Goal: Information Seeking & Learning: Find specific page/section

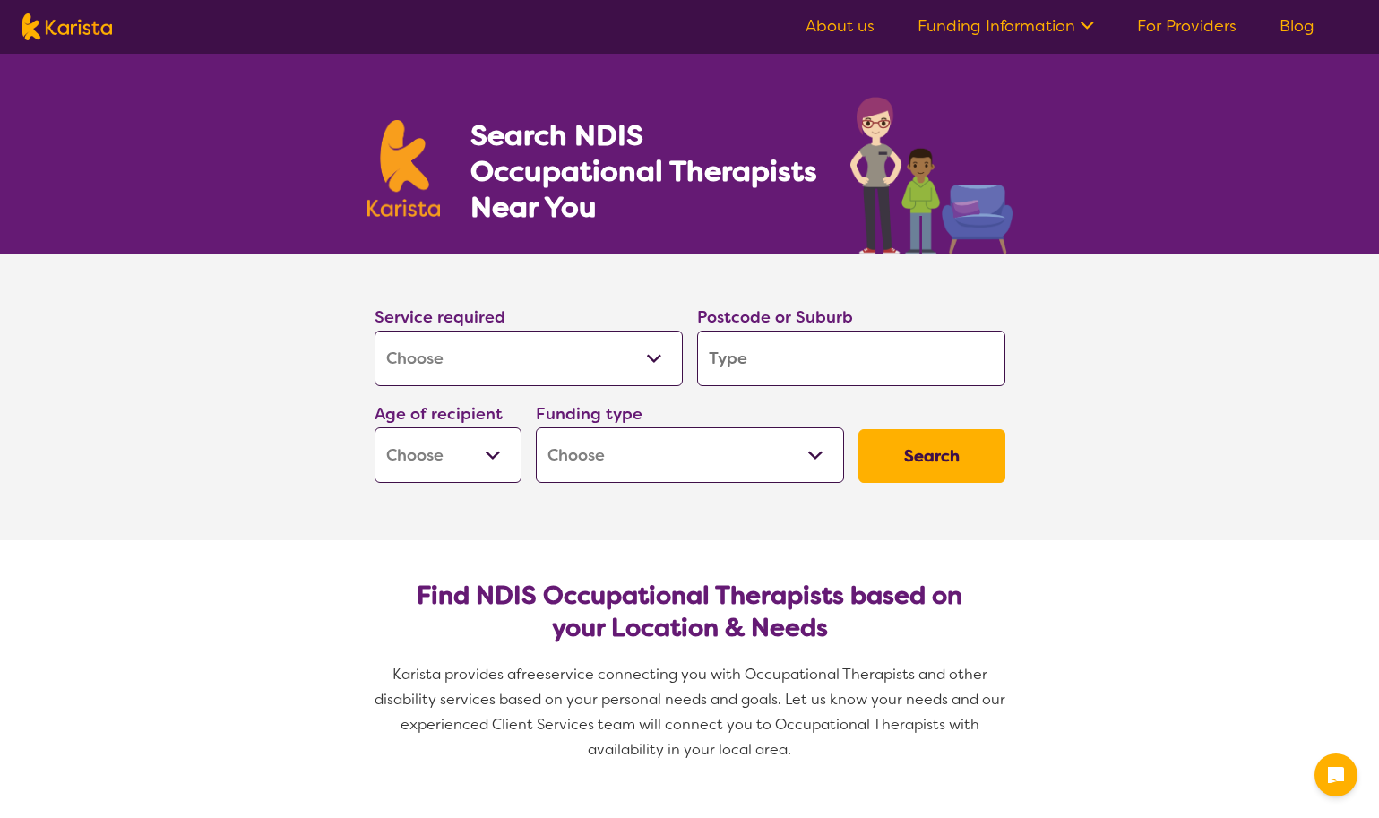
select select "[MEDICAL_DATA]"
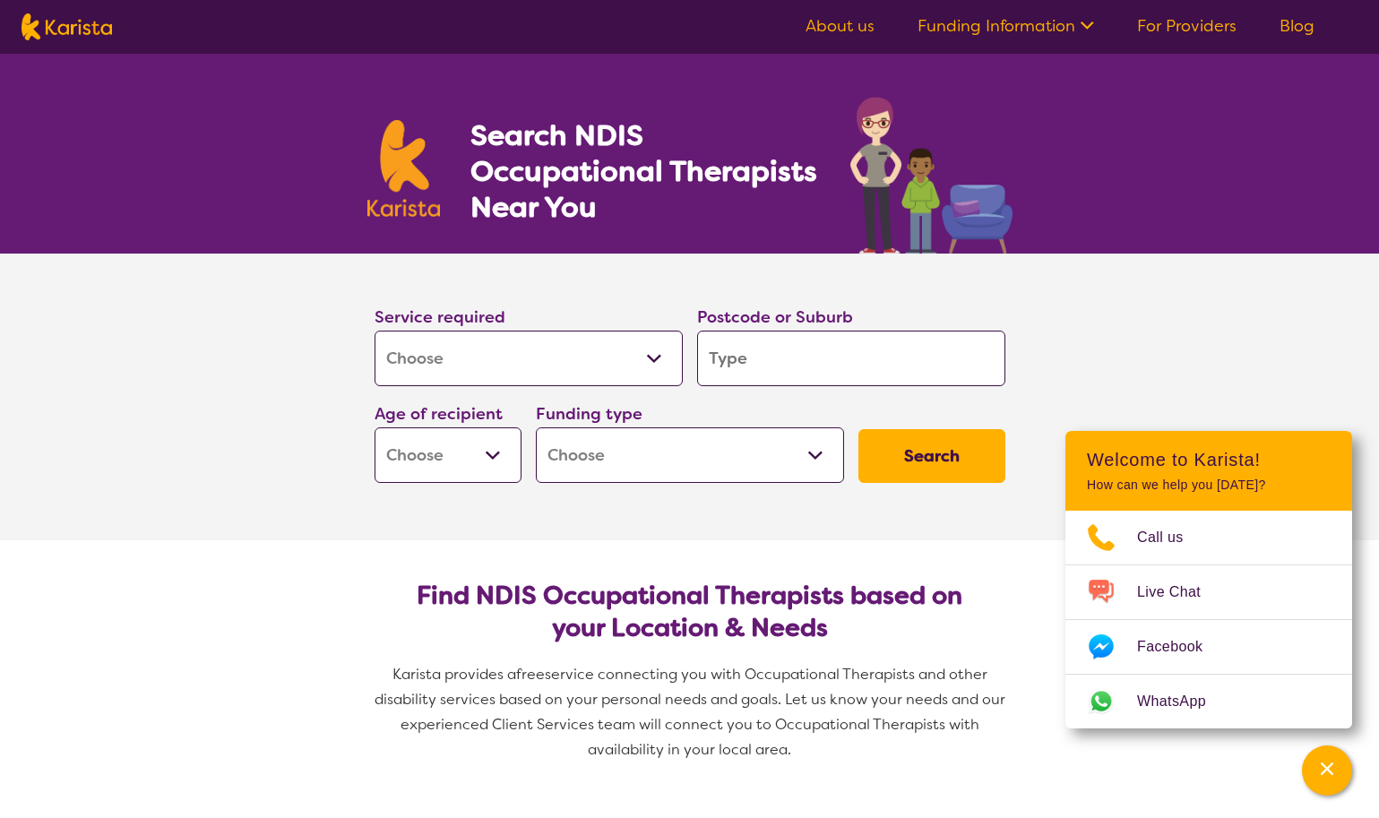
click at [728, 357] on input "search" at bounding box center [851, 359] width 308 height 56
type input "2"
type input "22"
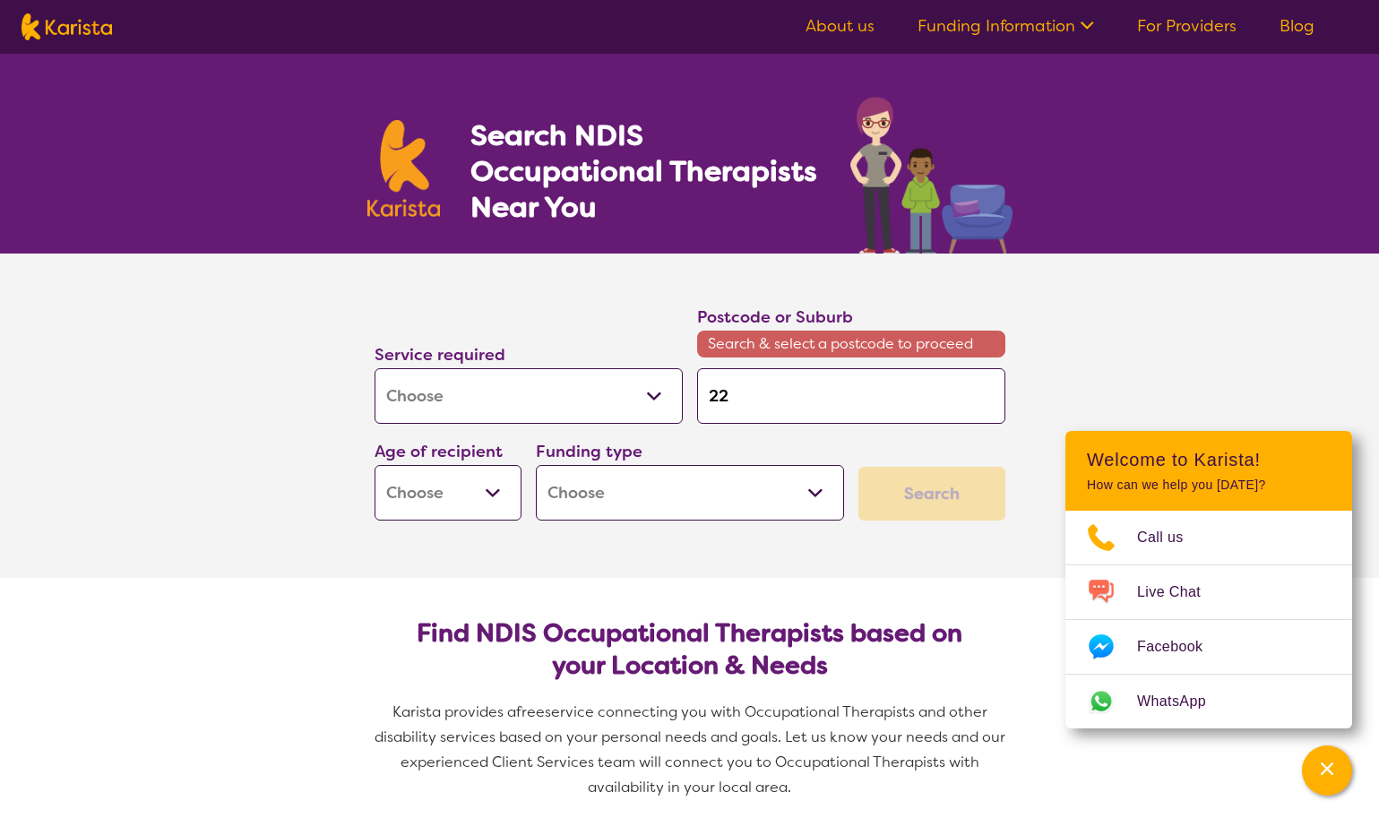
type input "228"
type input "2280"
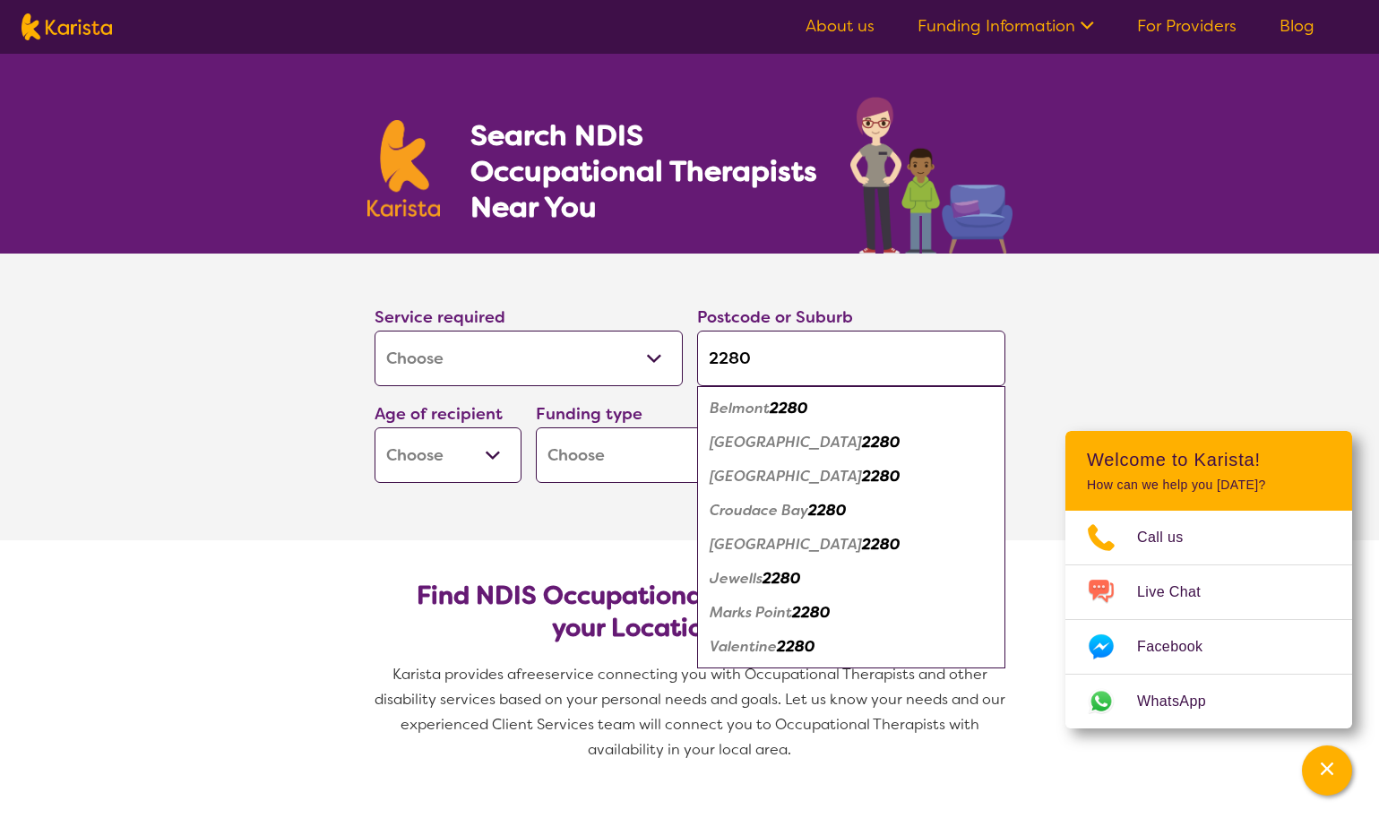
type input "2280"
click at [931, 456] on button "Search" at bounding box center [931, 456] width 147 height 54
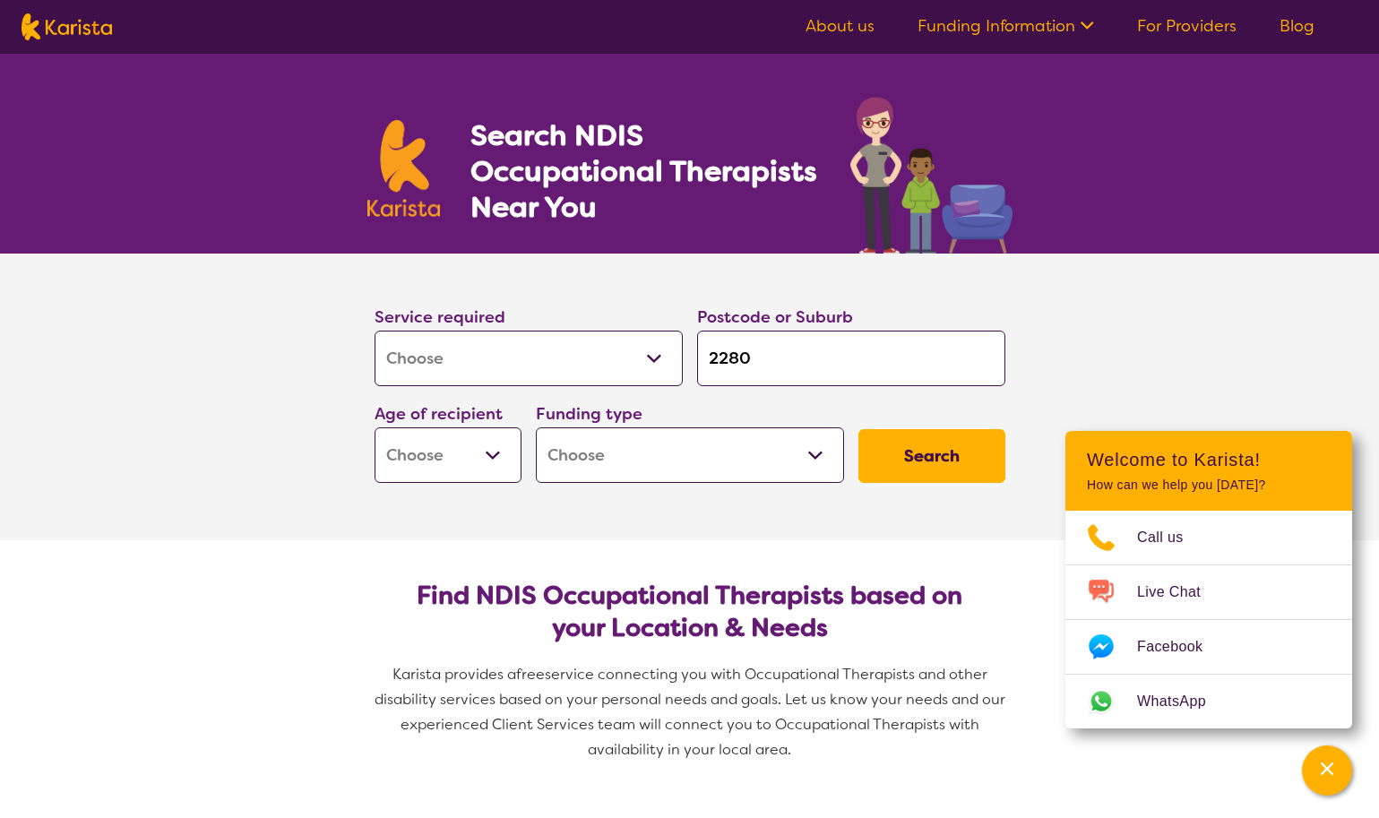
select select "EC"
select select "NDIS"
click at [900, 447] on button "Search" at bounding box center [931, 456] width 147 height 54
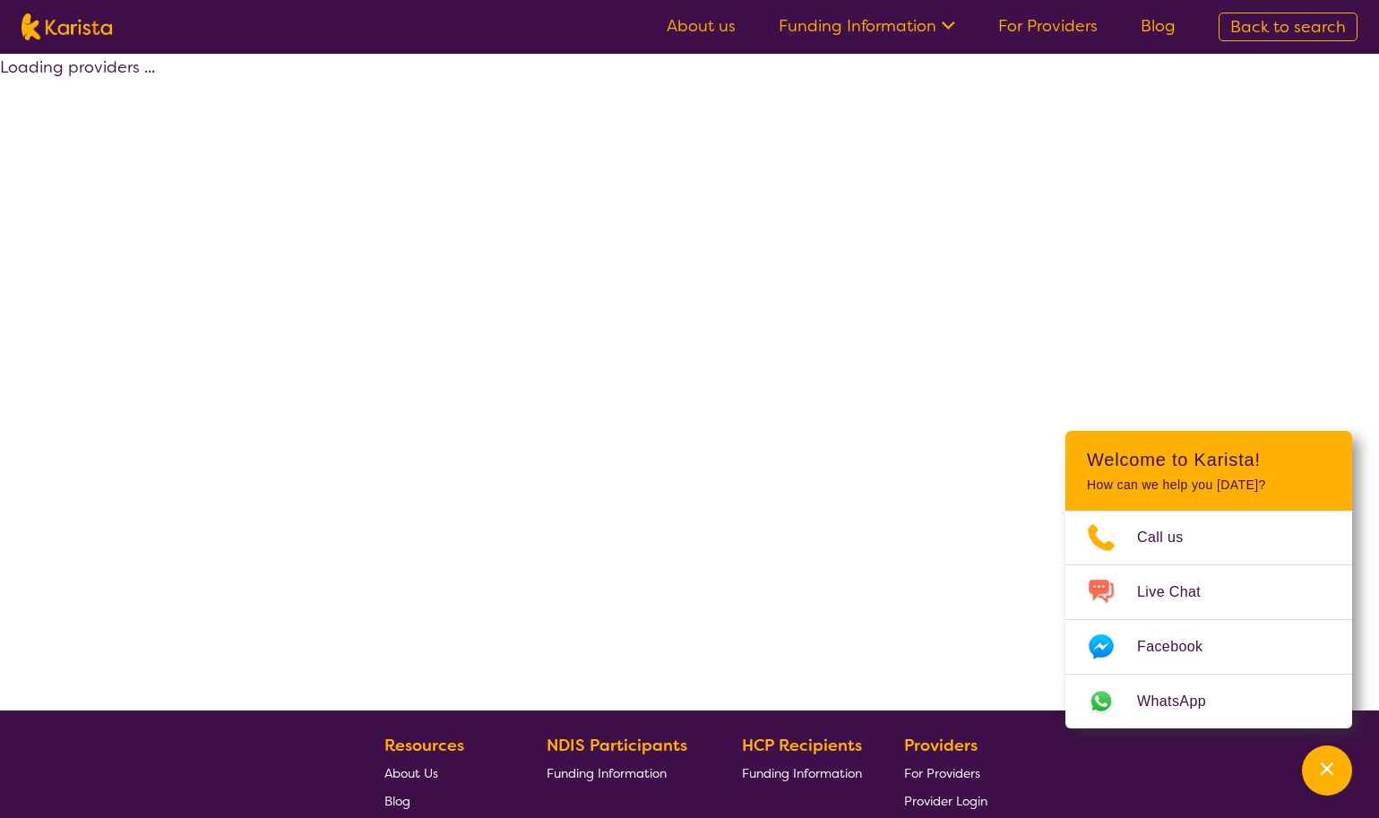
select select "by_score"
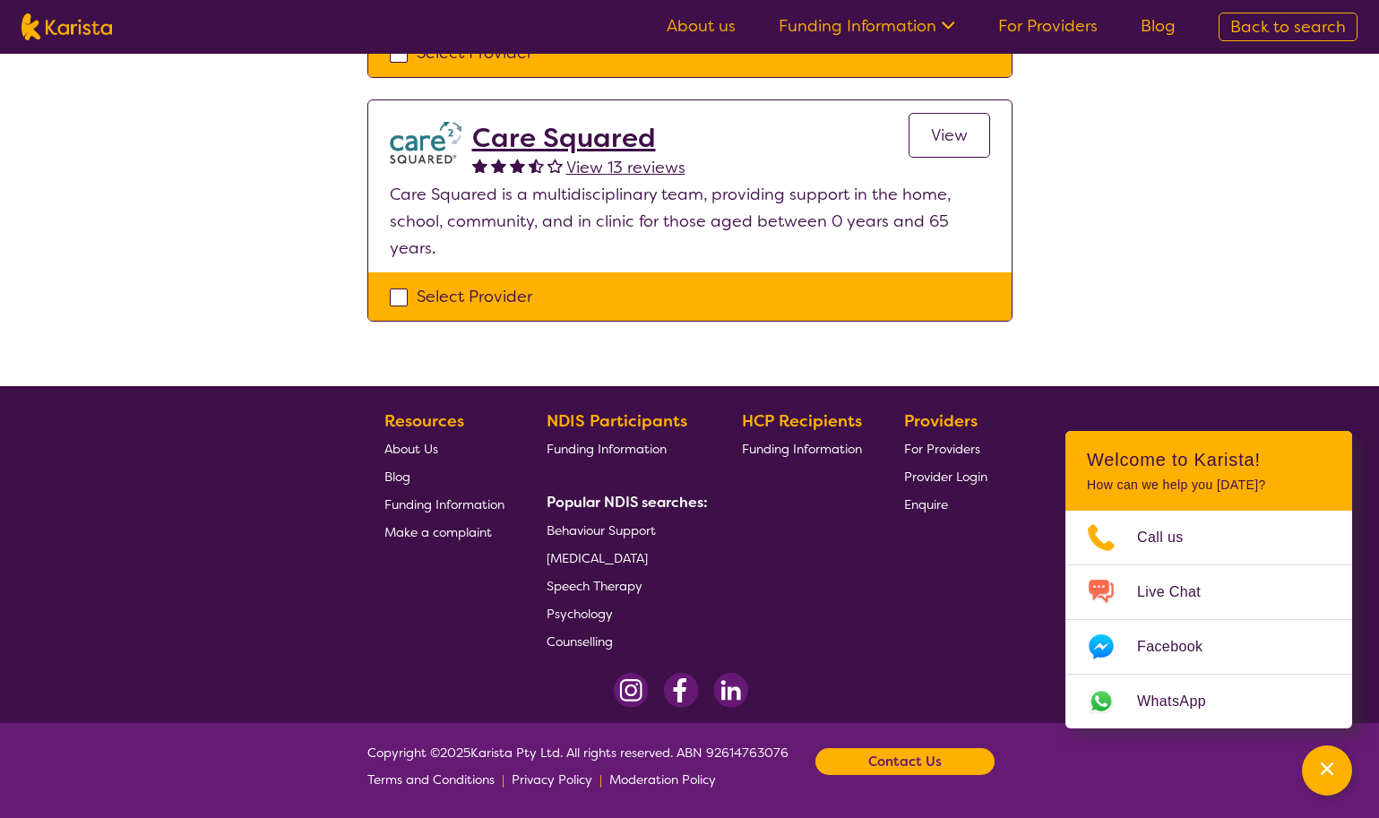
scroll to position [656, 0]
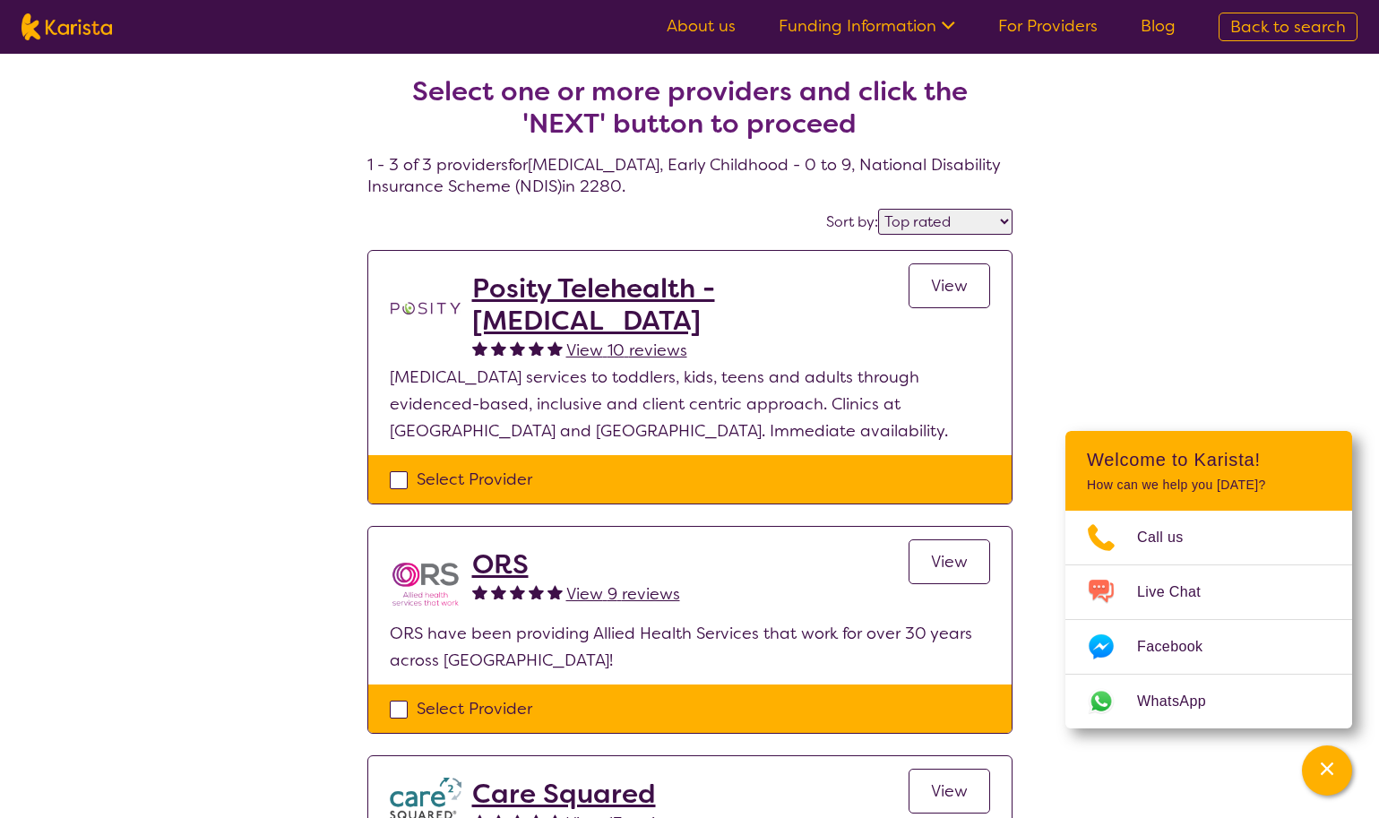
scroll to position [0, 0]
select select "[MEDICAL_DATA]"
select select "EC"
select select "NDIS"
select select "[MEDICAL_DATA]"
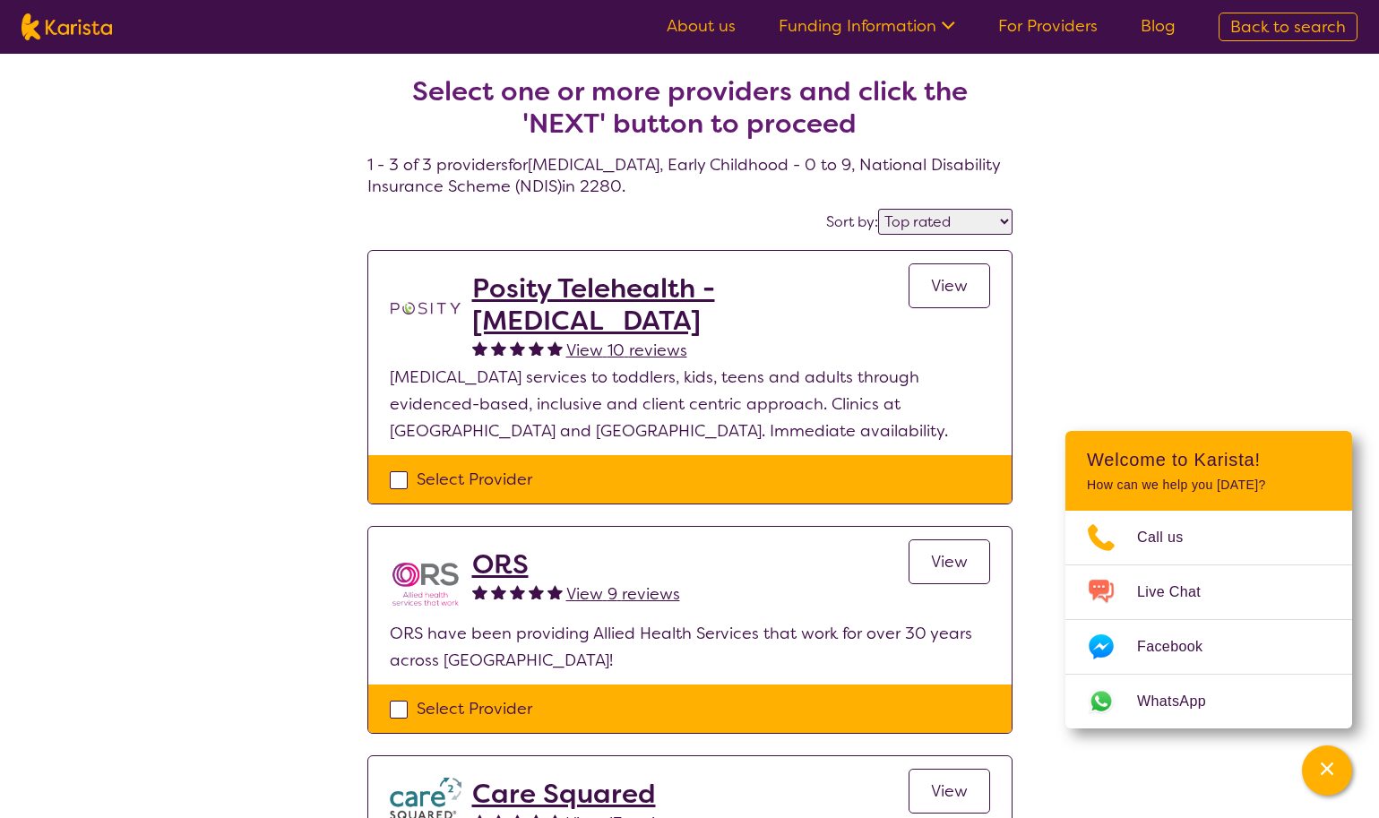
select select "EC"
select select "NDIS"
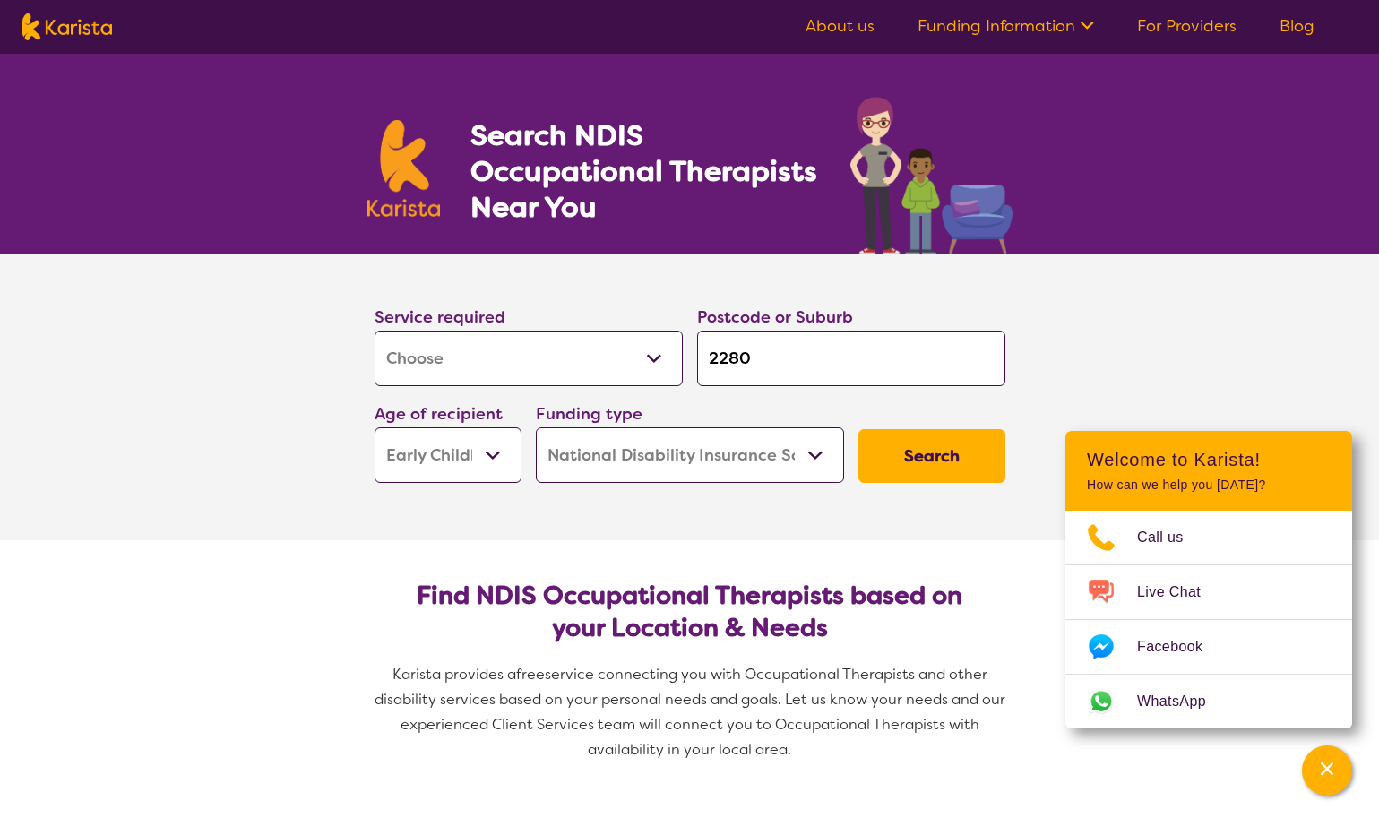
click at [784, 375] on input "2280" at bounding box center [851, 359] width 308 height 56
click at [842, 366] on input "2280" at bounding box center [851, 359] width 308 height 56
type input "2"
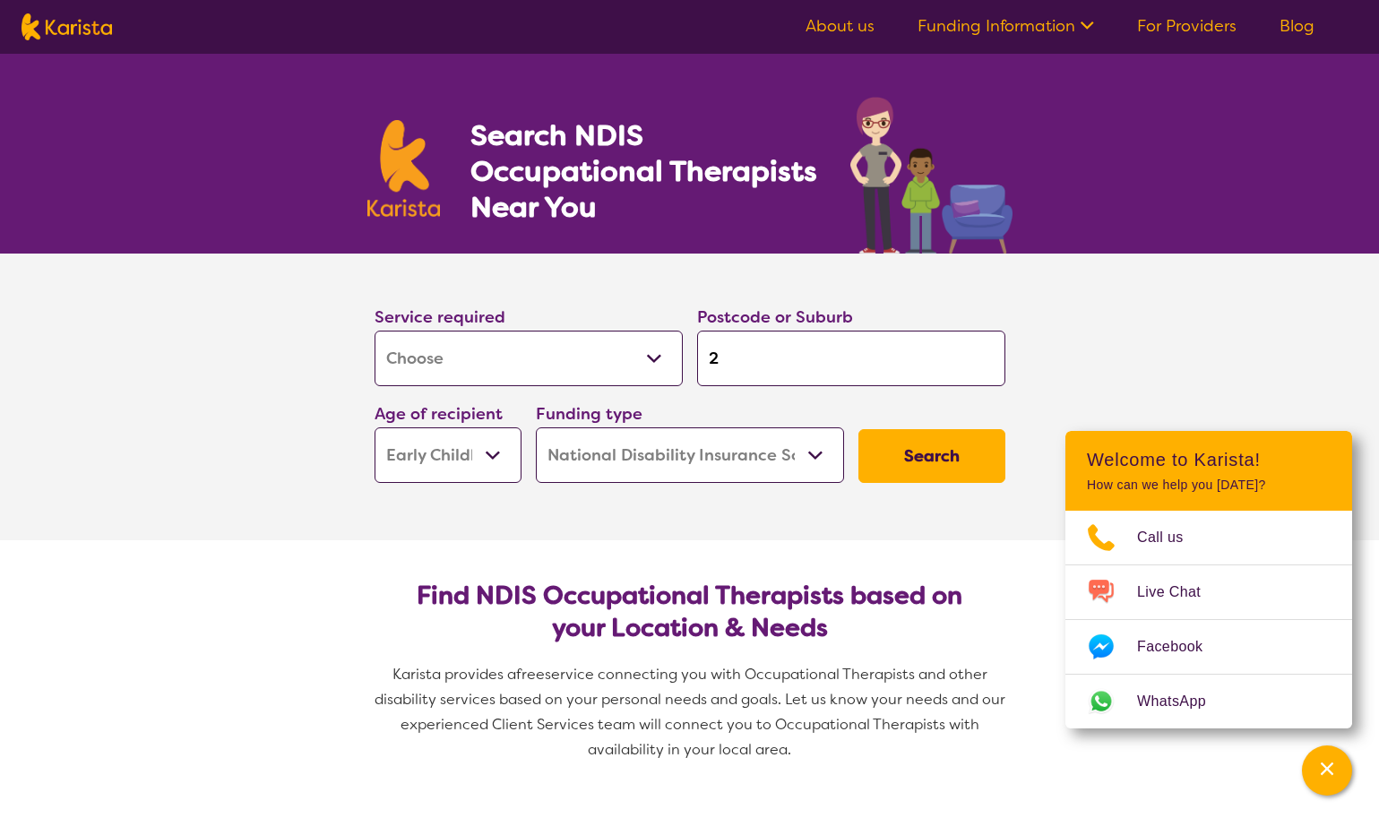
type input "22"
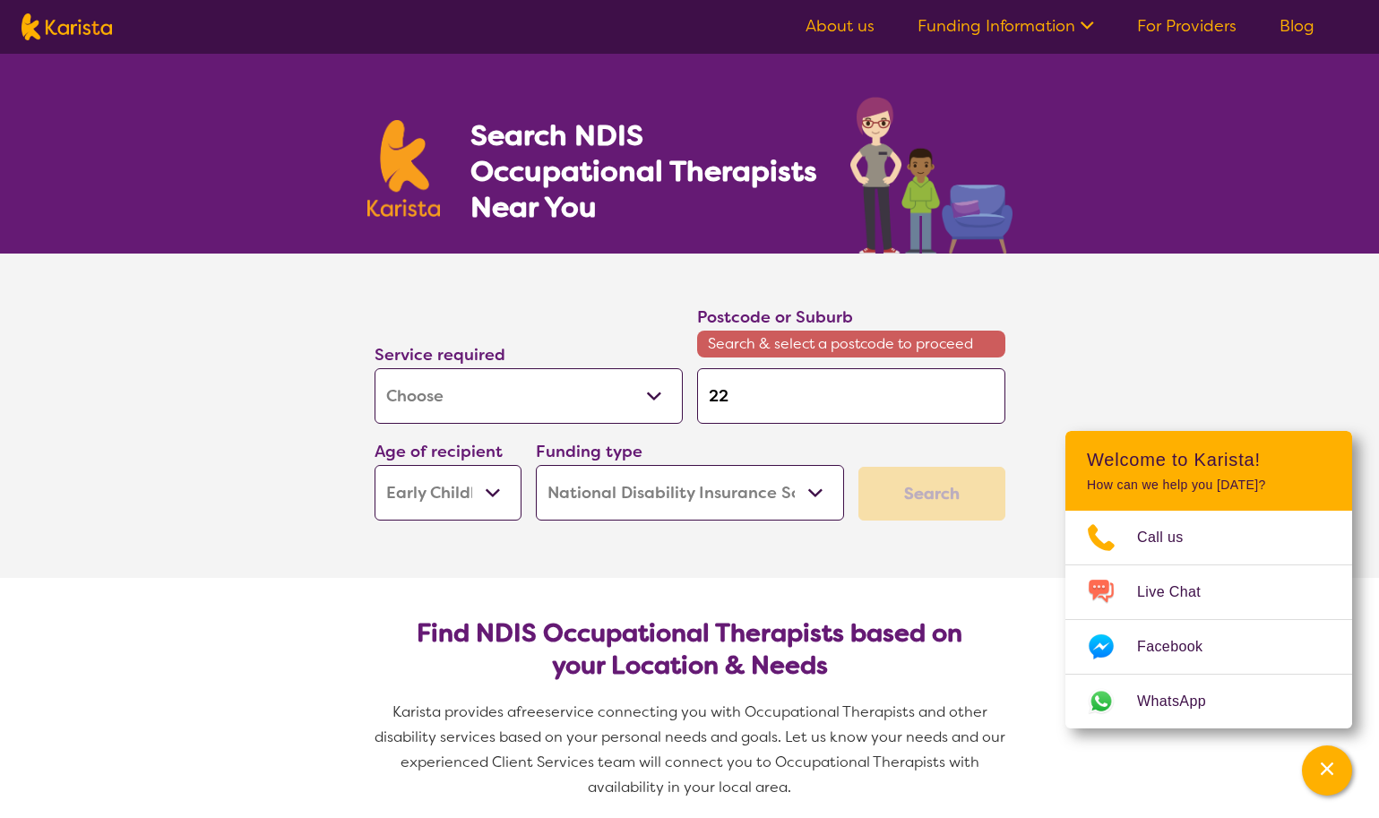
type input "229"
type input "2290"
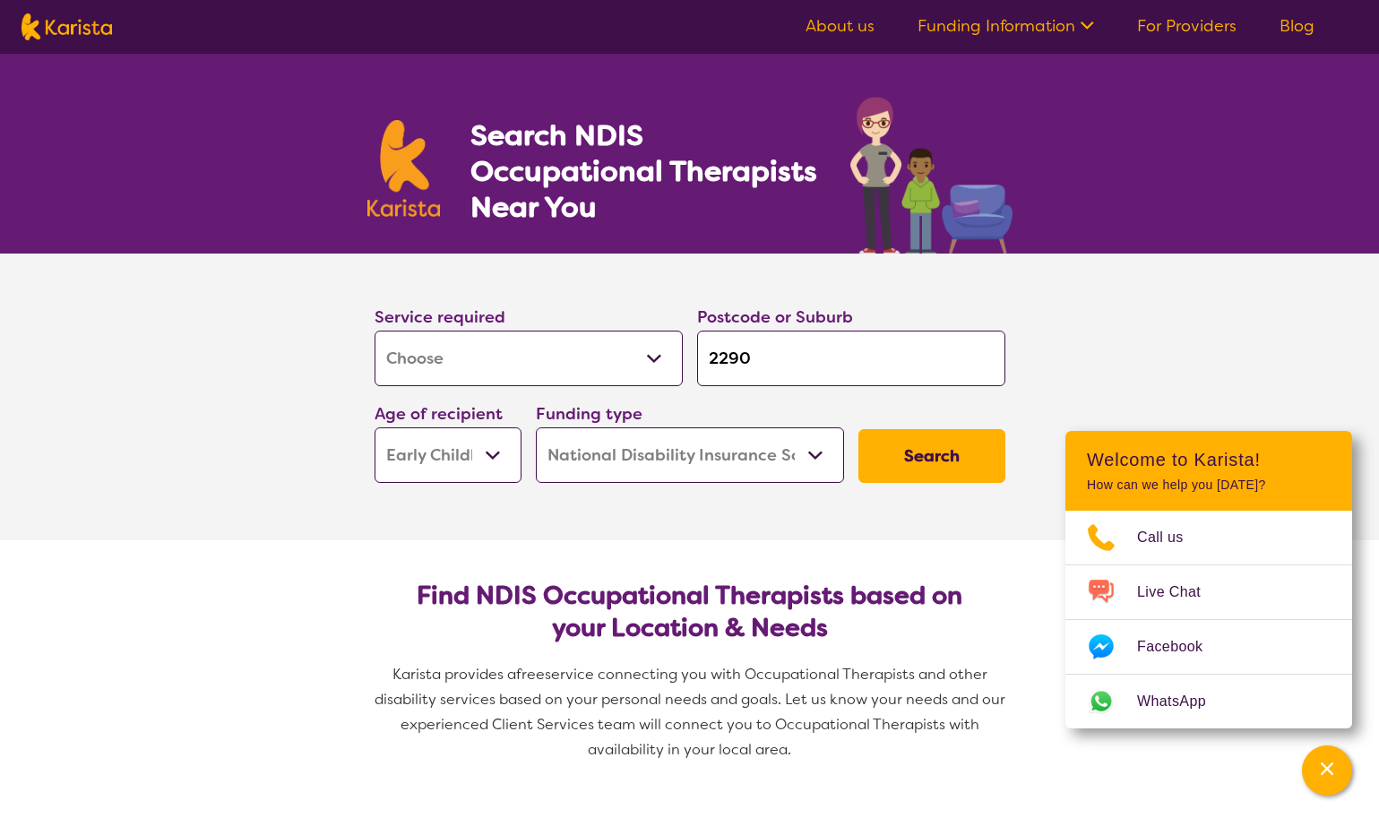
click at [931, 456] on button "Search" at bounding box center [931, 456] width 147 height 54
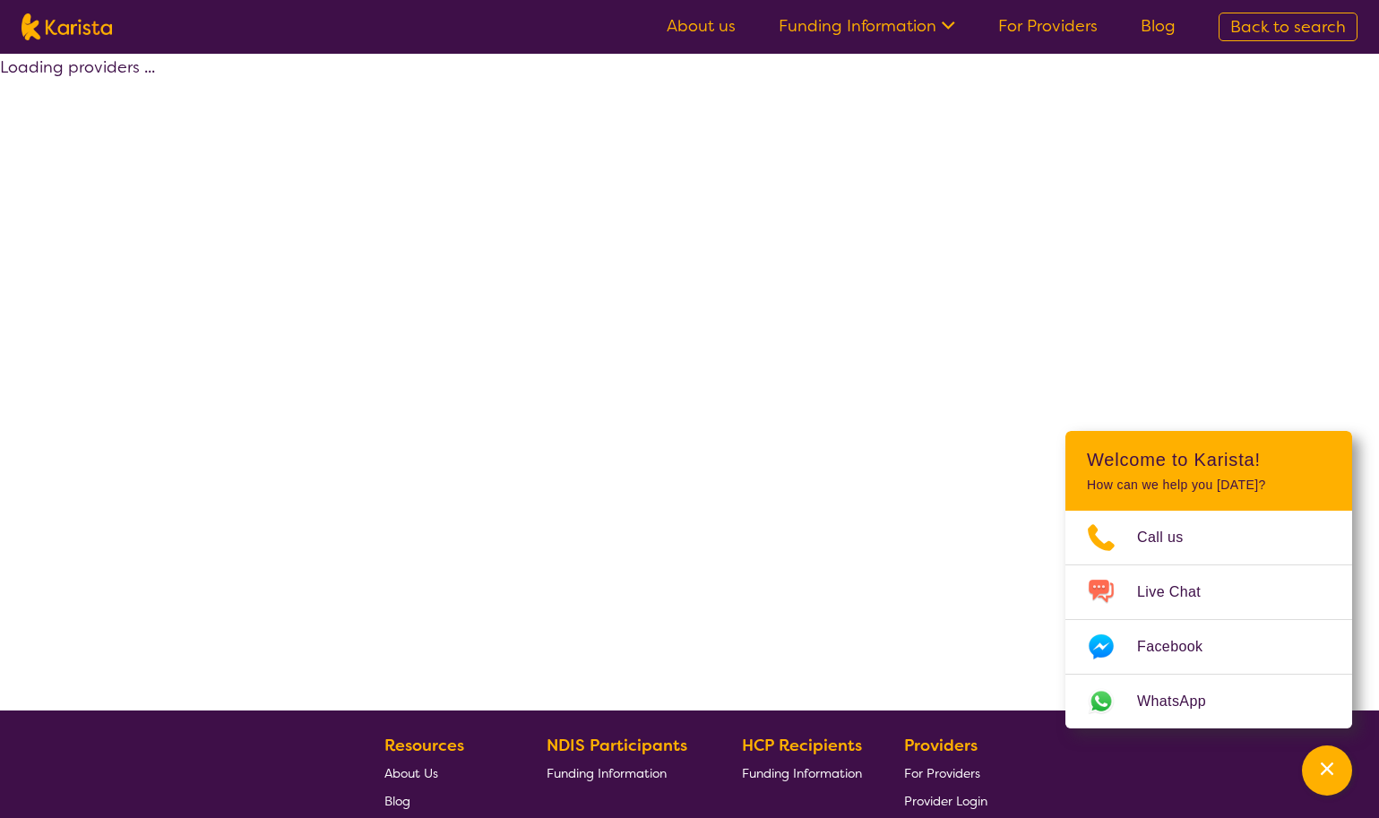
select select "by_score"
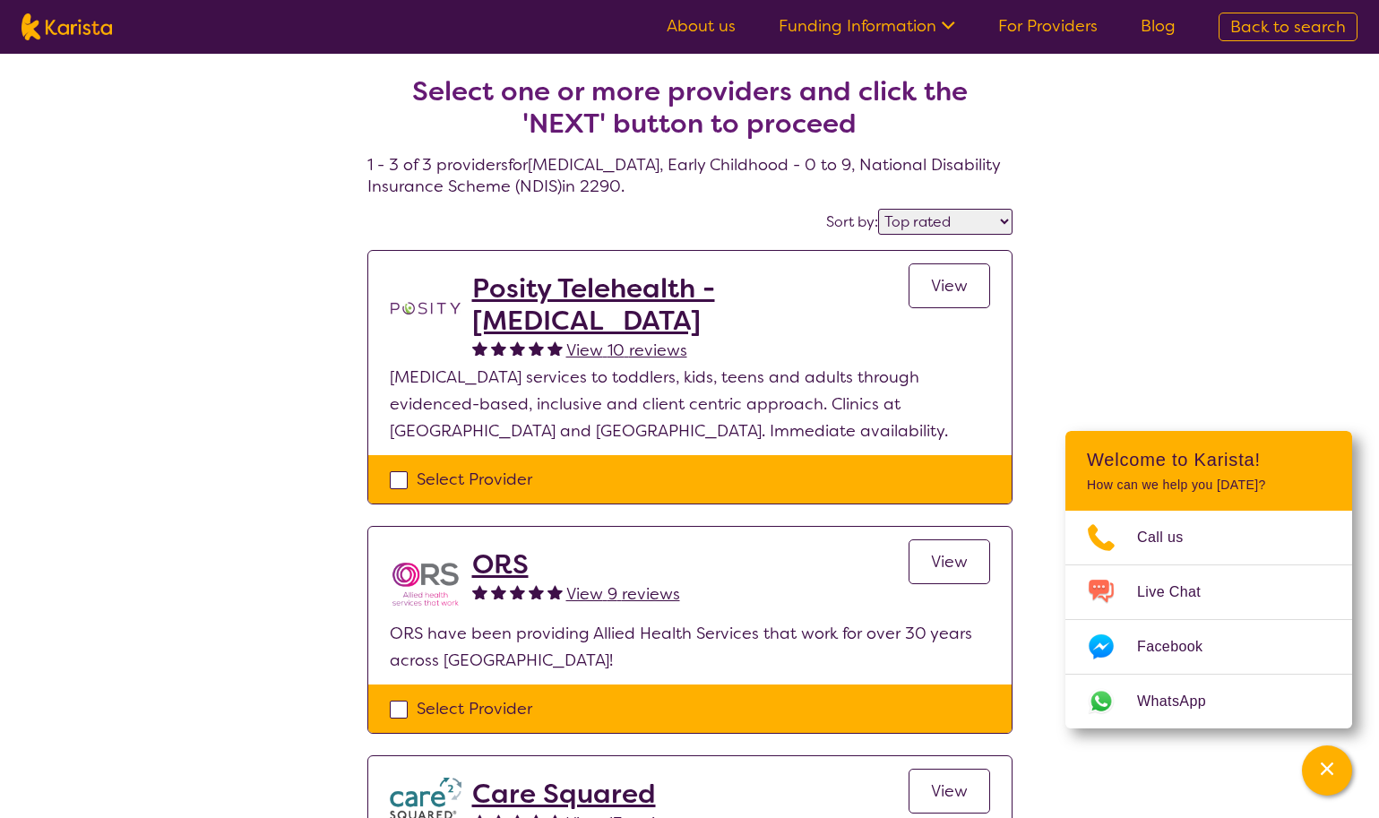
select select "[MEDICAL_DATA]"
select select "EC"
select select "NDIS"
select select "[MEDICAL_DATA]"
select select "EC"
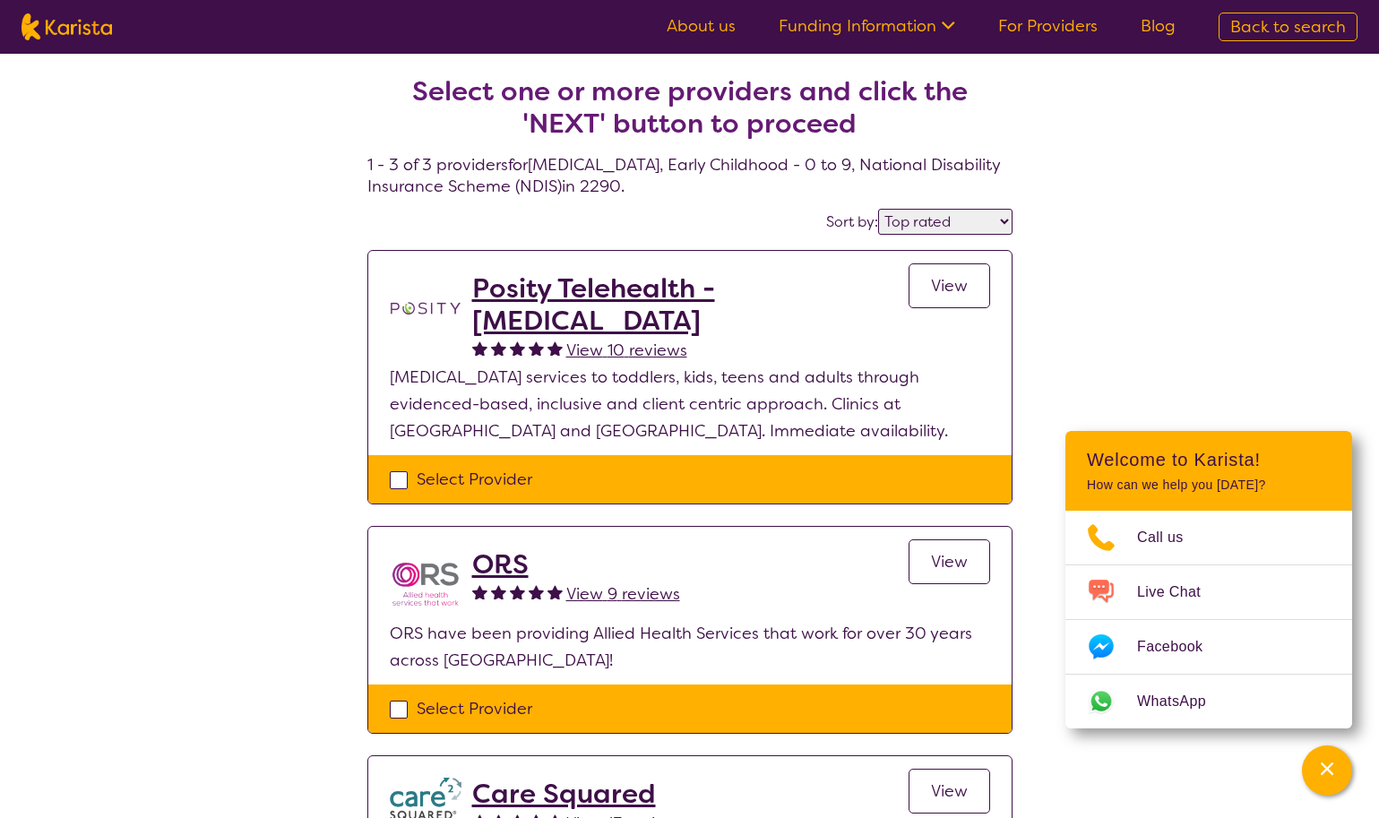
select select "NDIS"
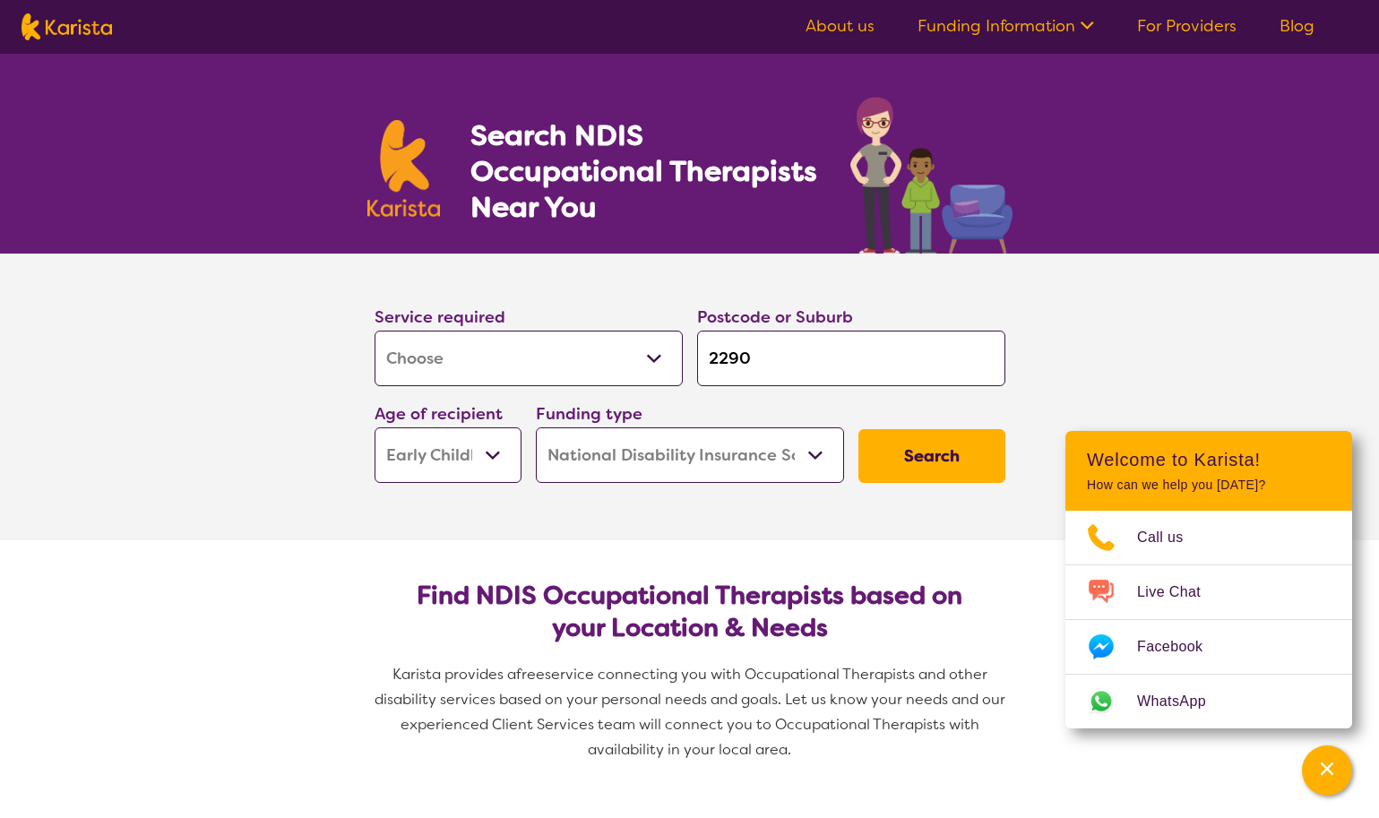
click at [857, 358] on input "2290" at bounding box center [851, 359] width 308 height 56
drag, startPoint x: 849, startPoint y: 354, endPoint x: 650, endPoint y: 352, distance: 199.8
click at [650, 352] on div "Service required Allied Health Assistant Assessment ([MEDICAL_DATA] or [MEDICAL…" at bounding box center [689, 394] width 645 height 194
type input "c"
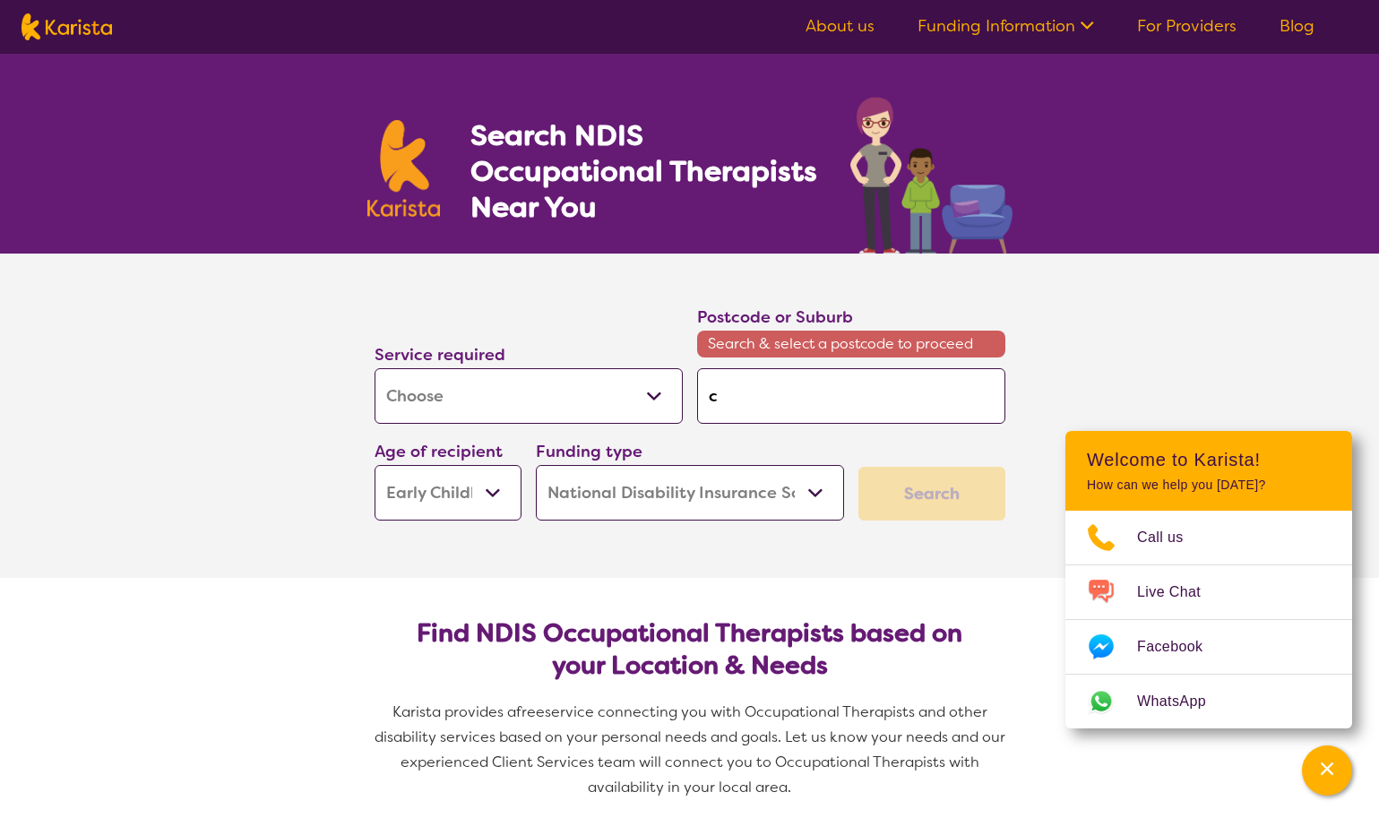
type input "ch"
type input "cha"
type input "char"
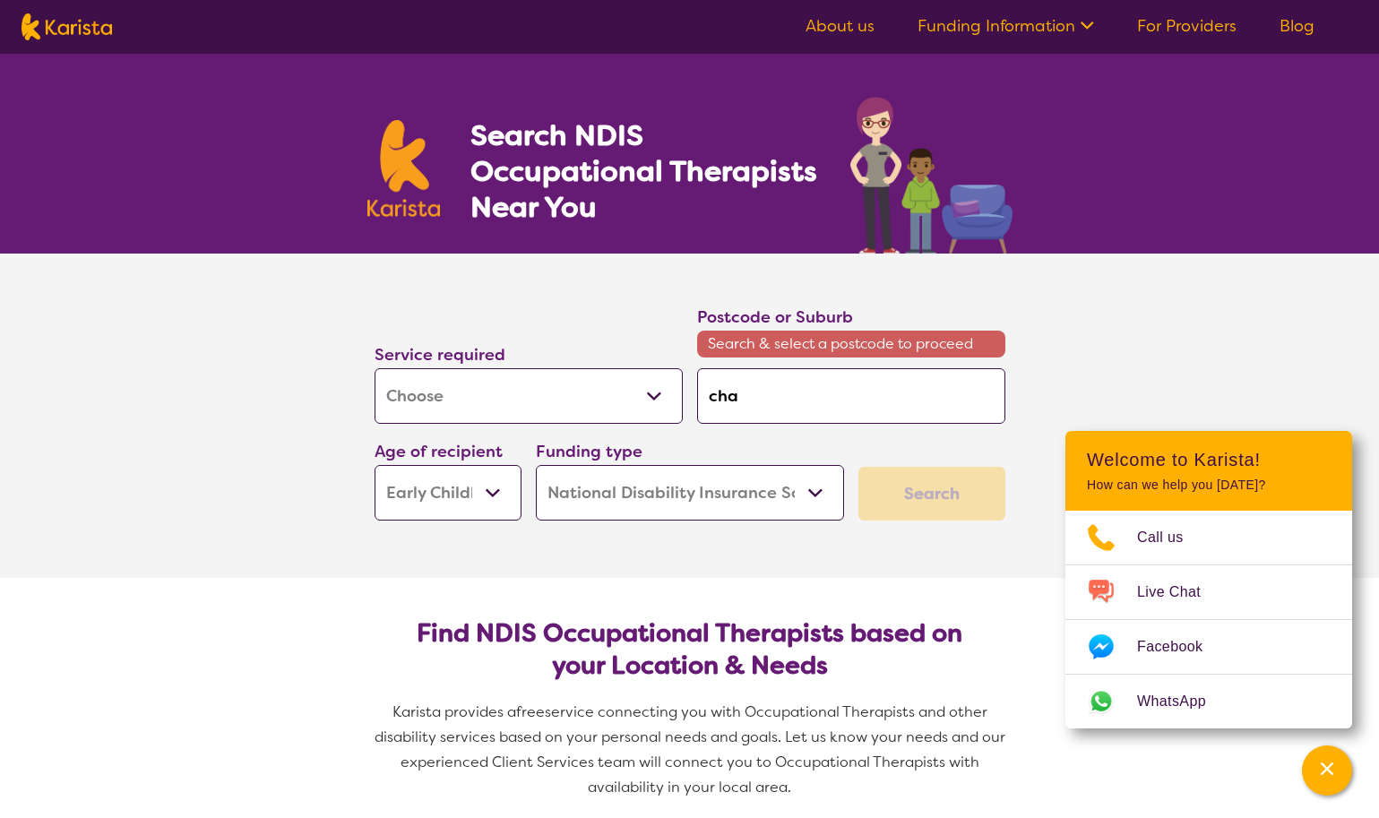
type input "char"
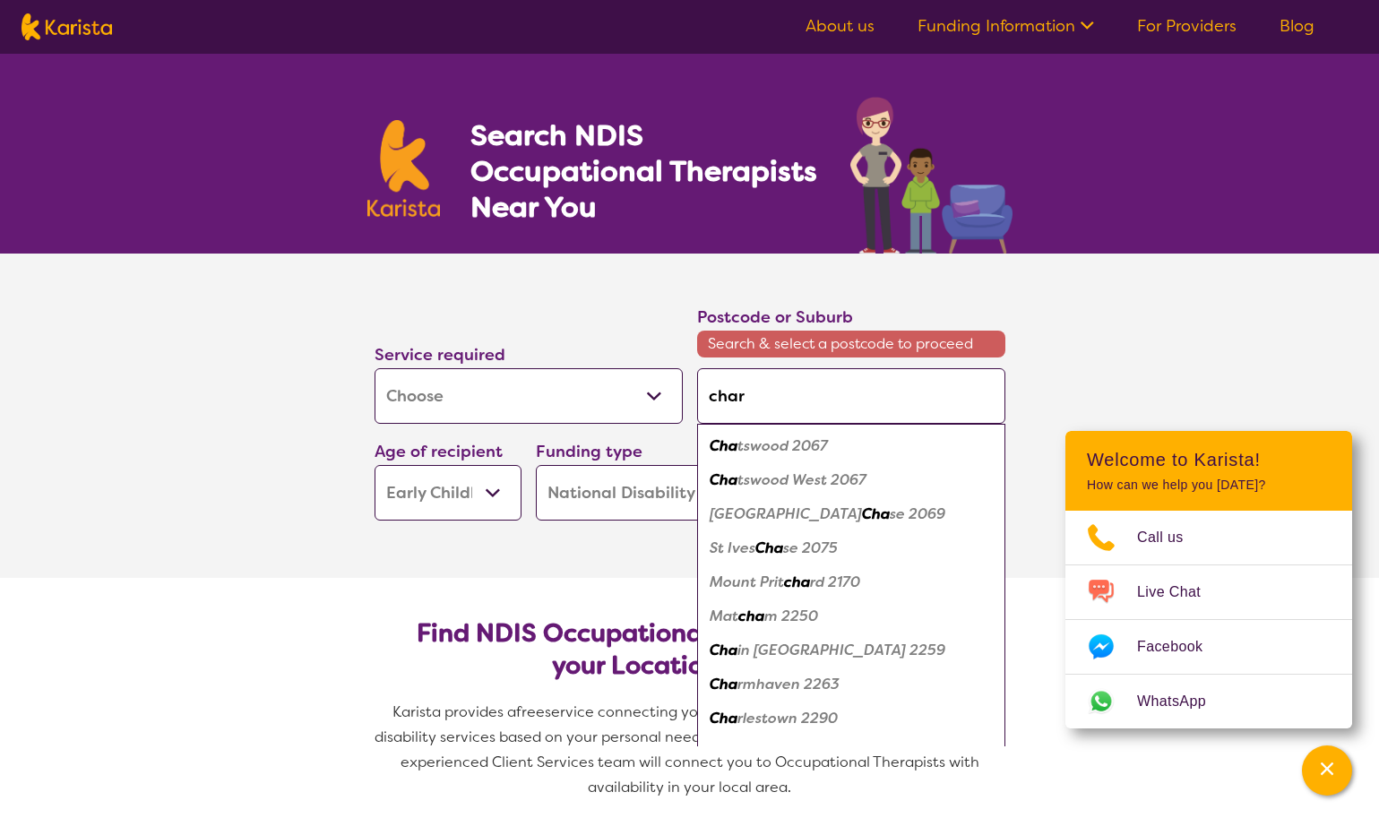
type input "charl"
type input "[PERSON_NAME]"
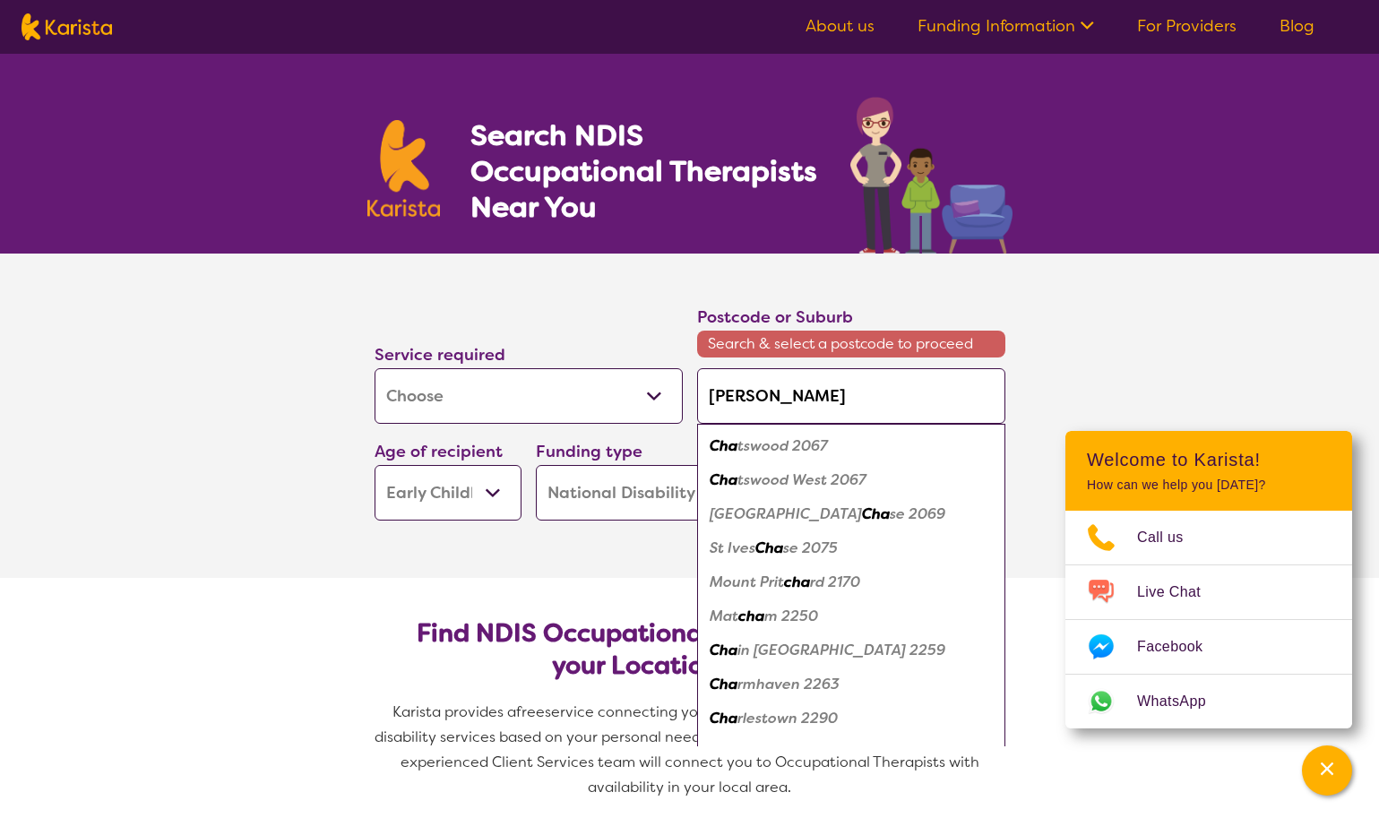
type input "[PERSON_NAME]"
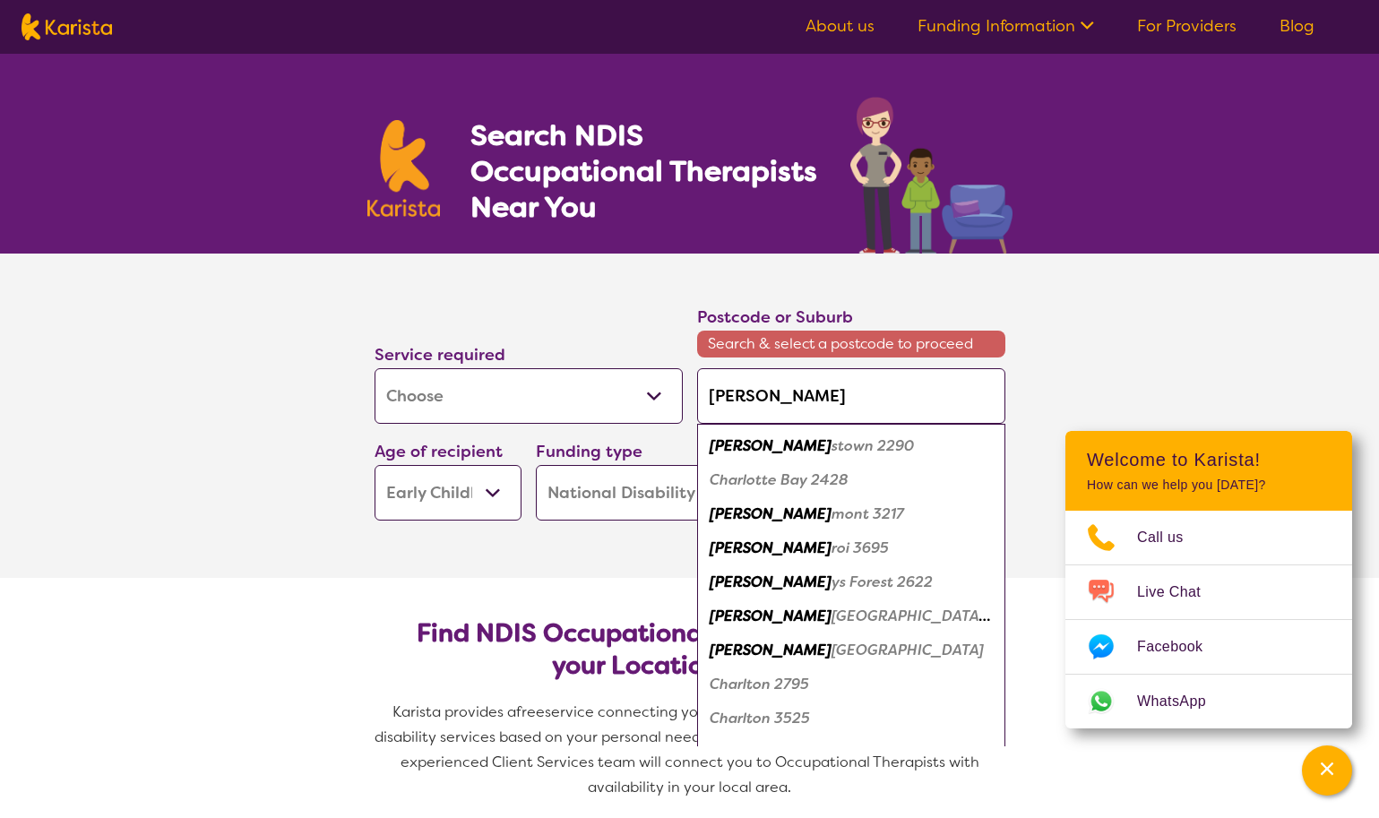
type input "charlest"
type input "charlesto"
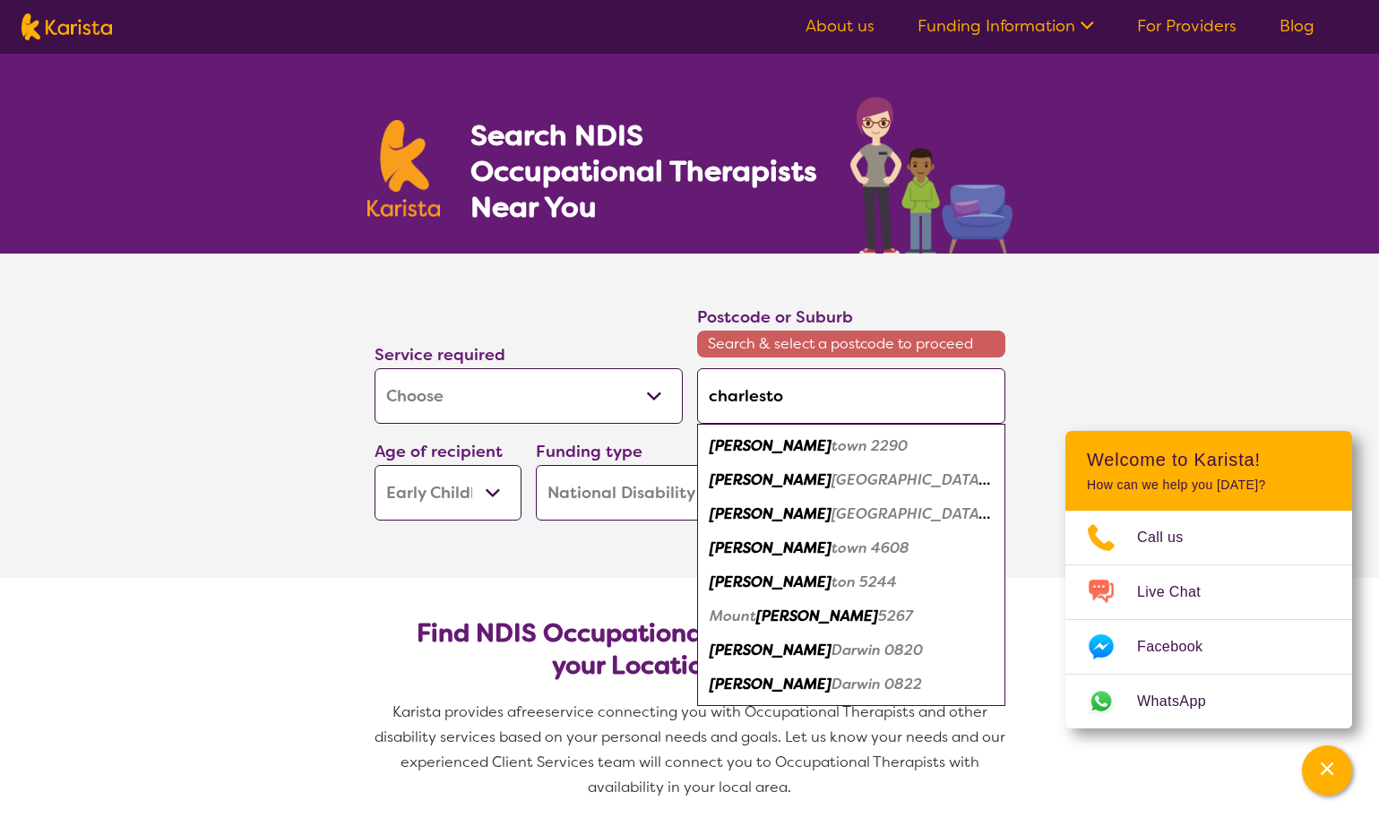
type input "charlestow"
type input "charlestown"
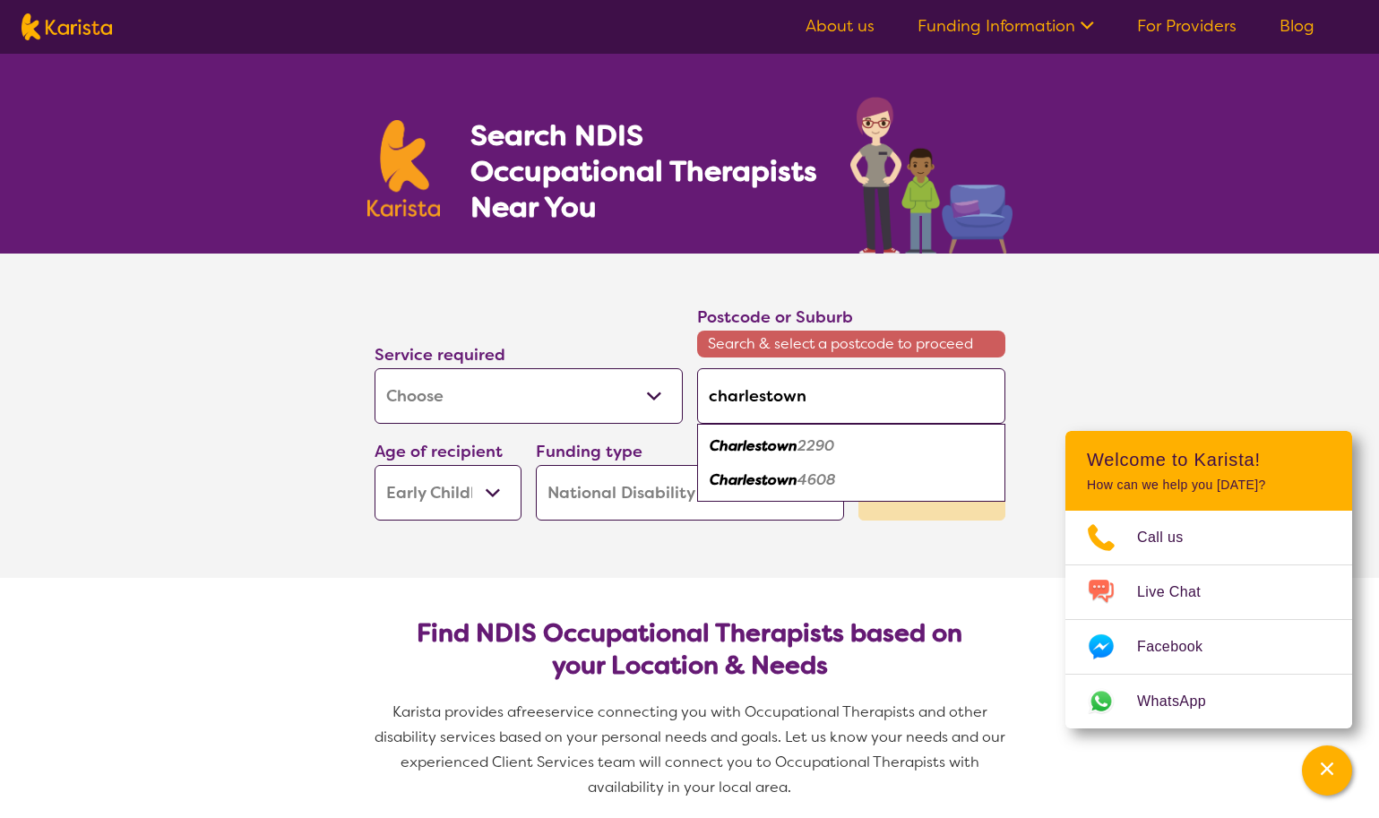
click at [797, 451] on em "Charlestown" at bounding box center [754, 445] width 88 height 19
type input "2290"
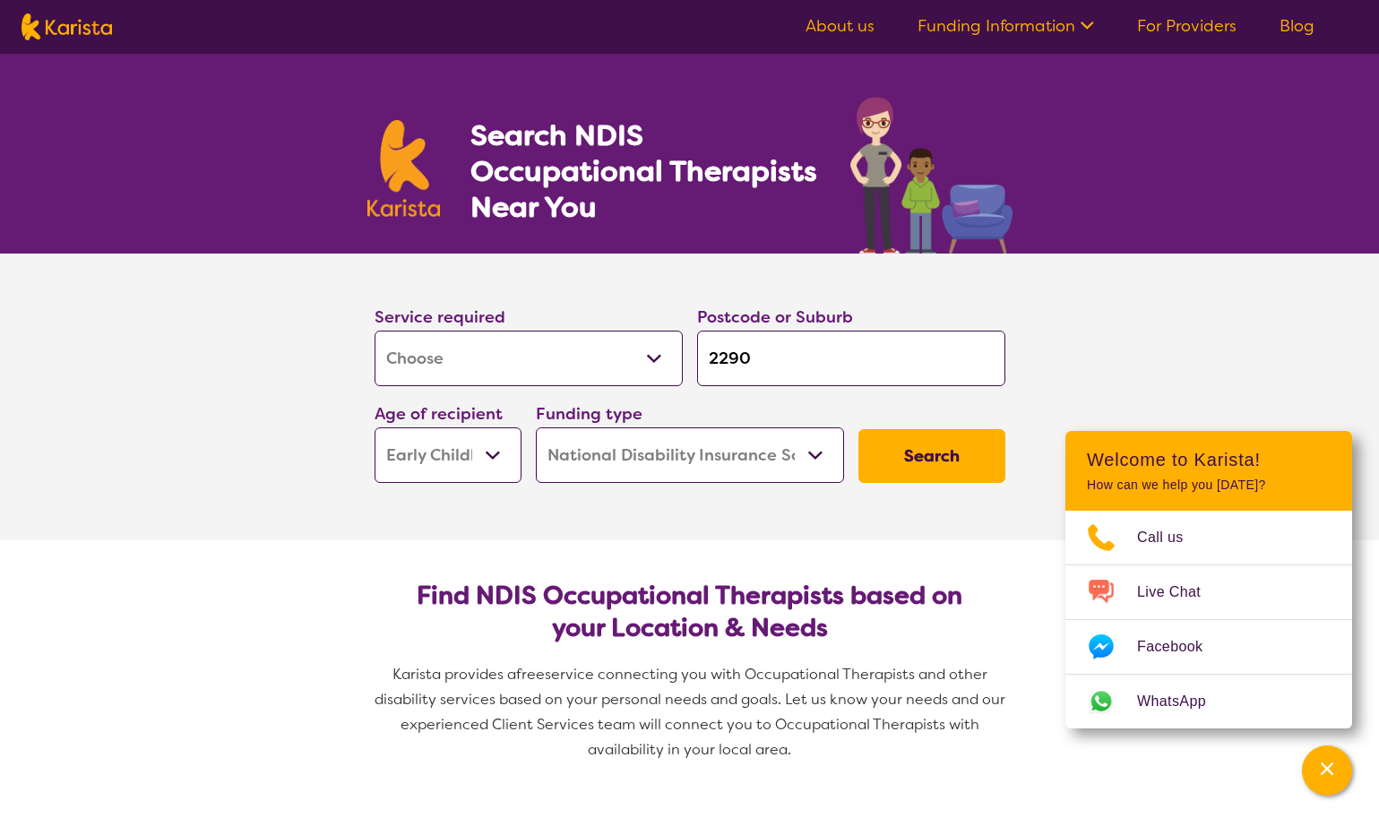
click at [967, 463] on button "Search" at bounding box center [931, 456] width 147 height 54
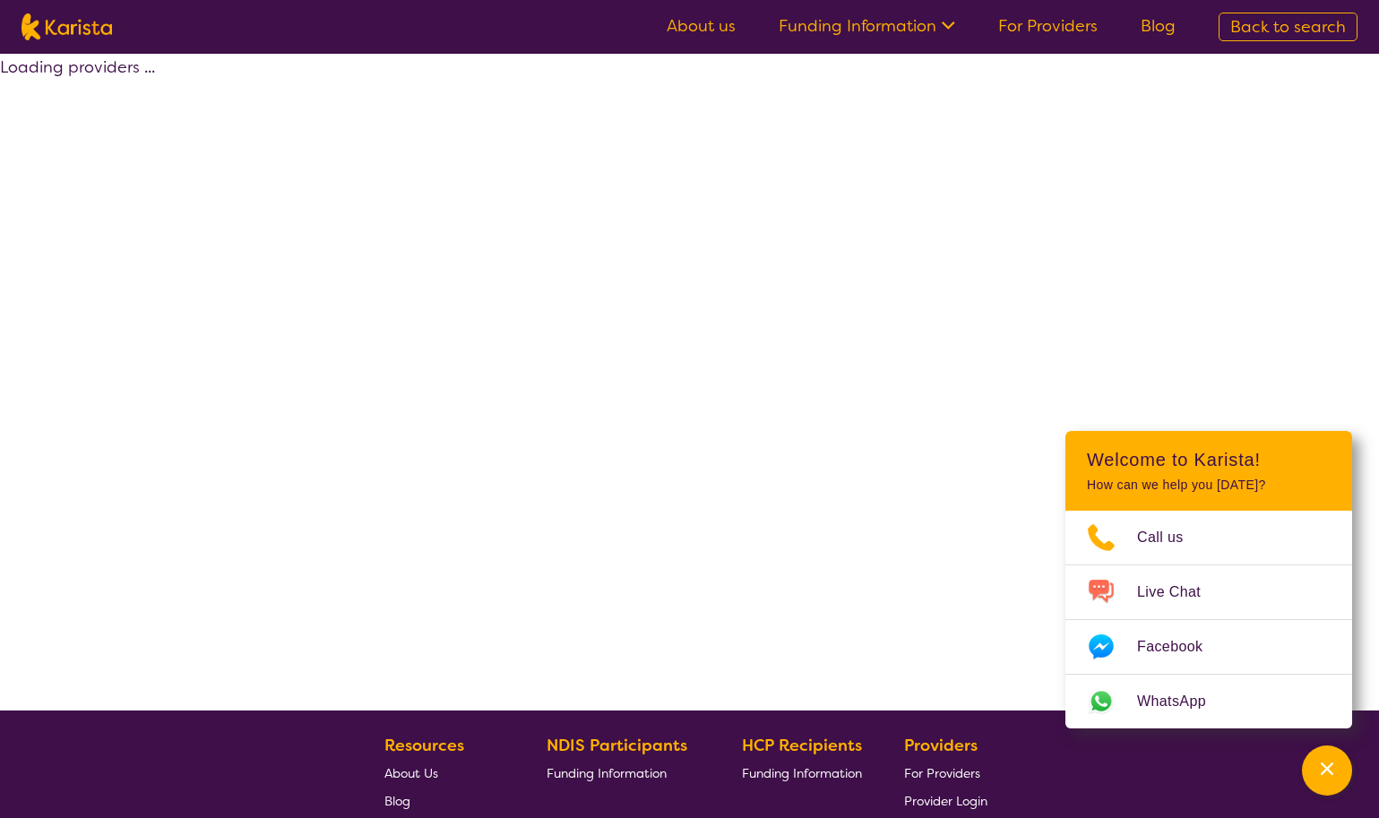
select select "by_score"
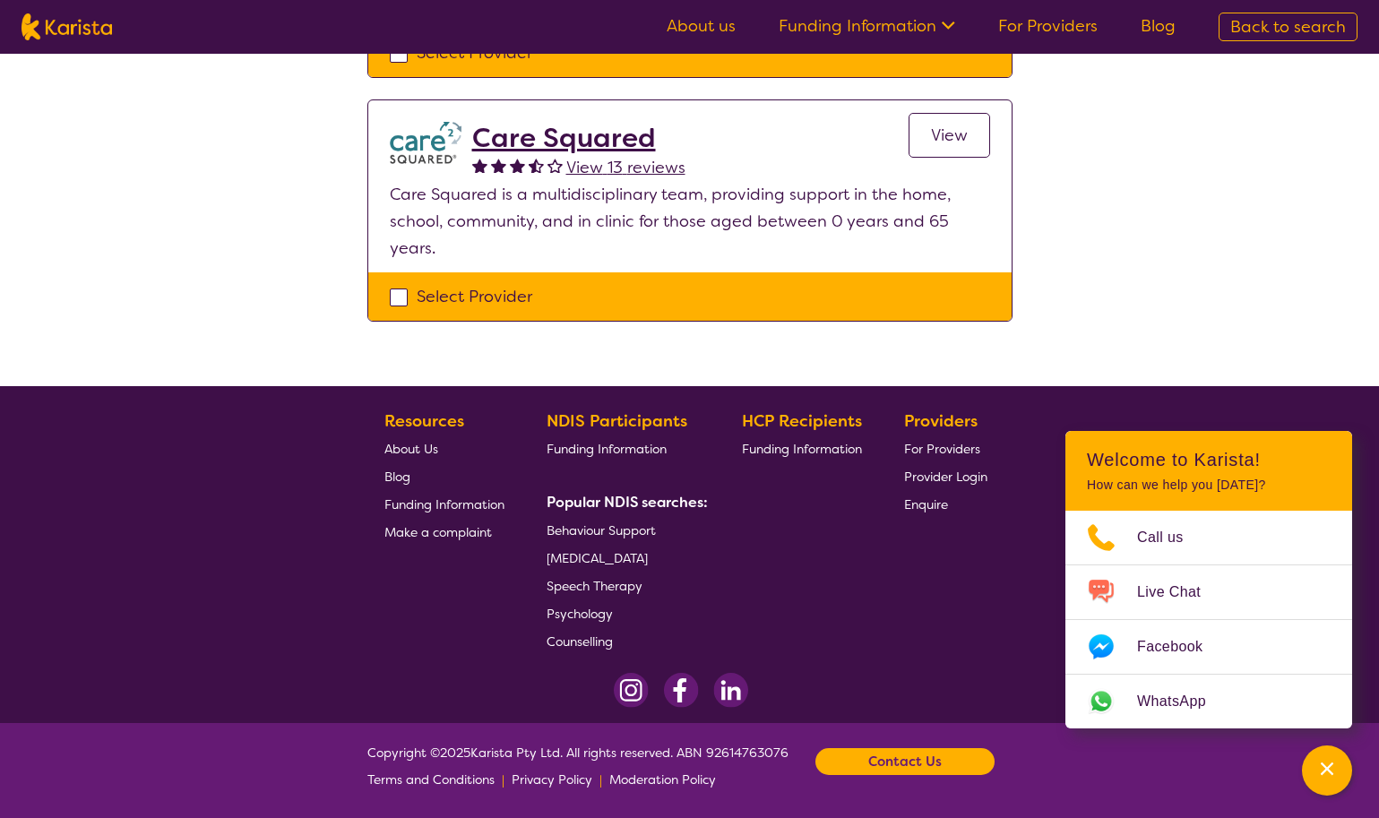
scroll to position [656, 0]
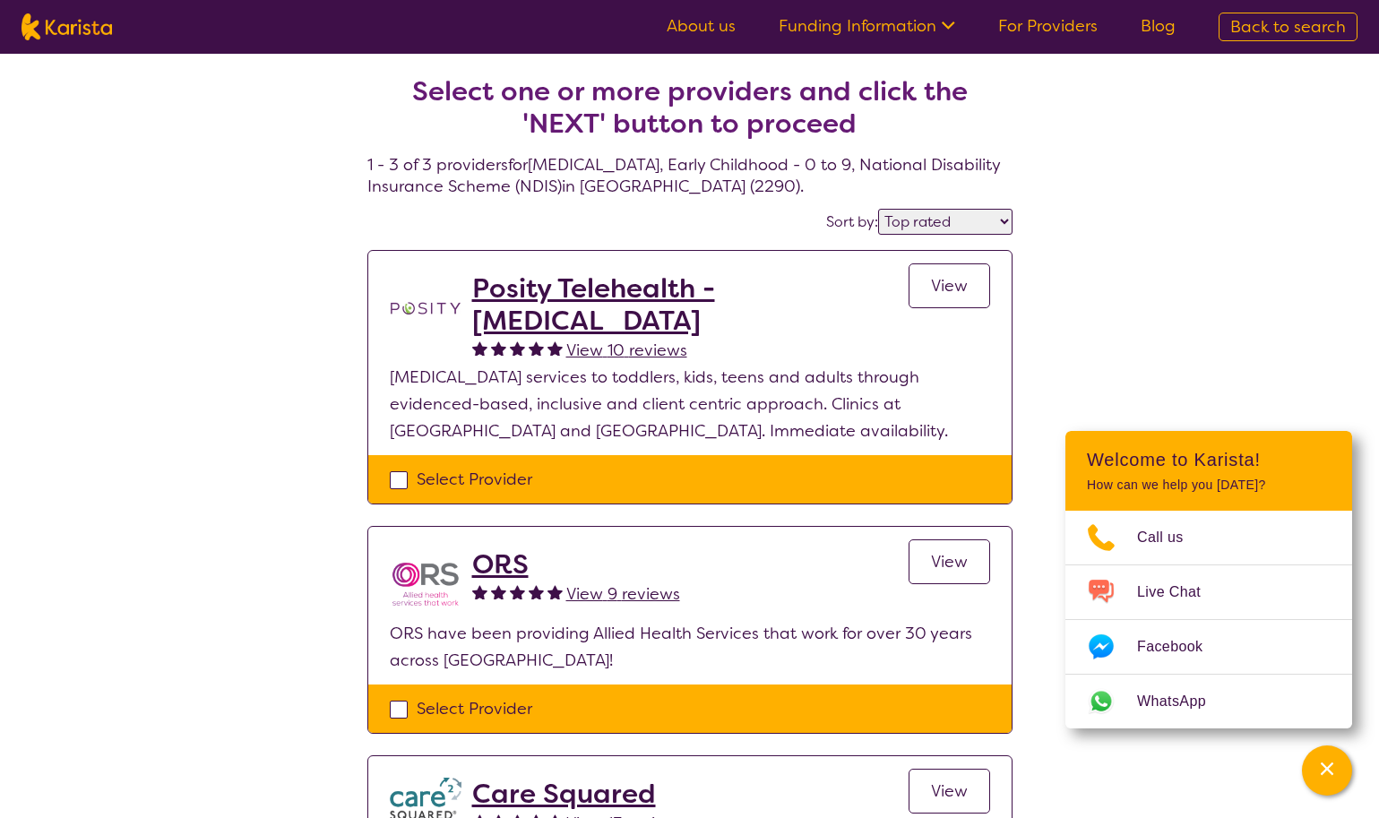
select select "[MEDICAL_DATA]"
select select "EC"
select select "NDIS"
select select "[MEDICAL_DATA]"
select select "EC"
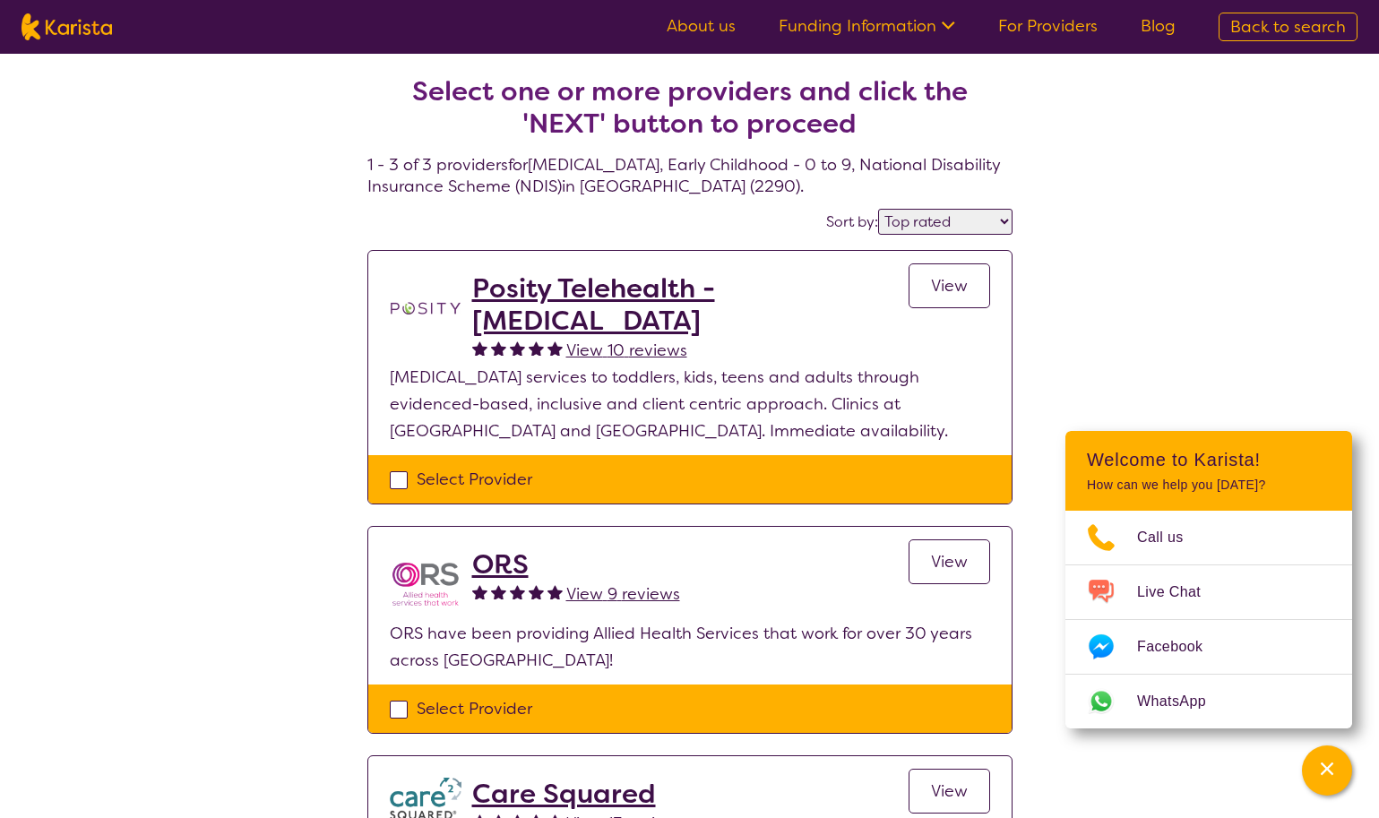
select select "NDIS"
